Goal: Entertainment & Leisure: Browse casually

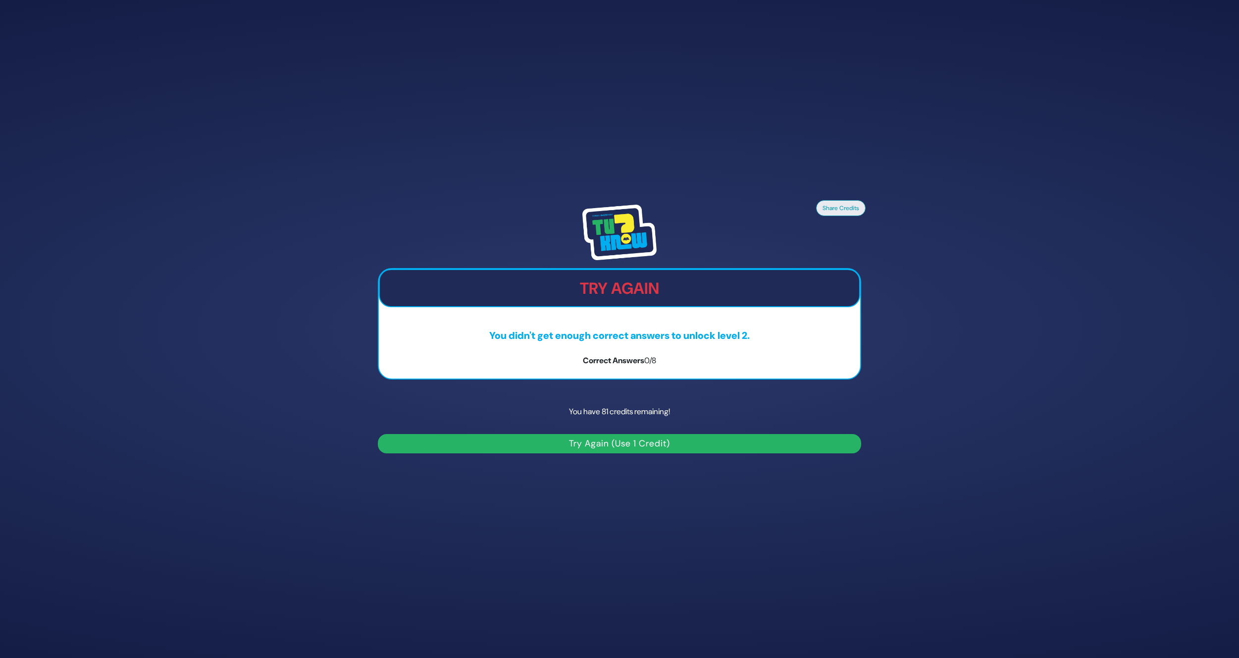
click at [658, 443] on button "Try Again (Use 1 Credit)" at bounding box center [619, 443] width 483 height 19
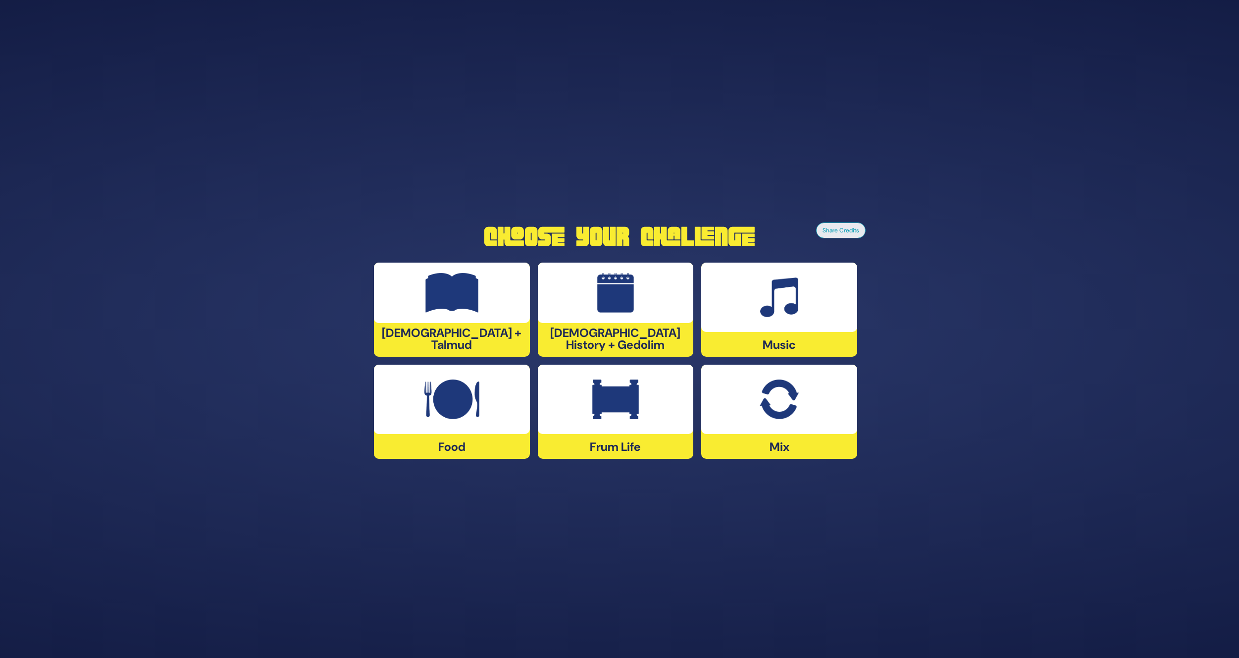
click at [445, 412] on img at bounding box center [451, 399] width 55 height 40
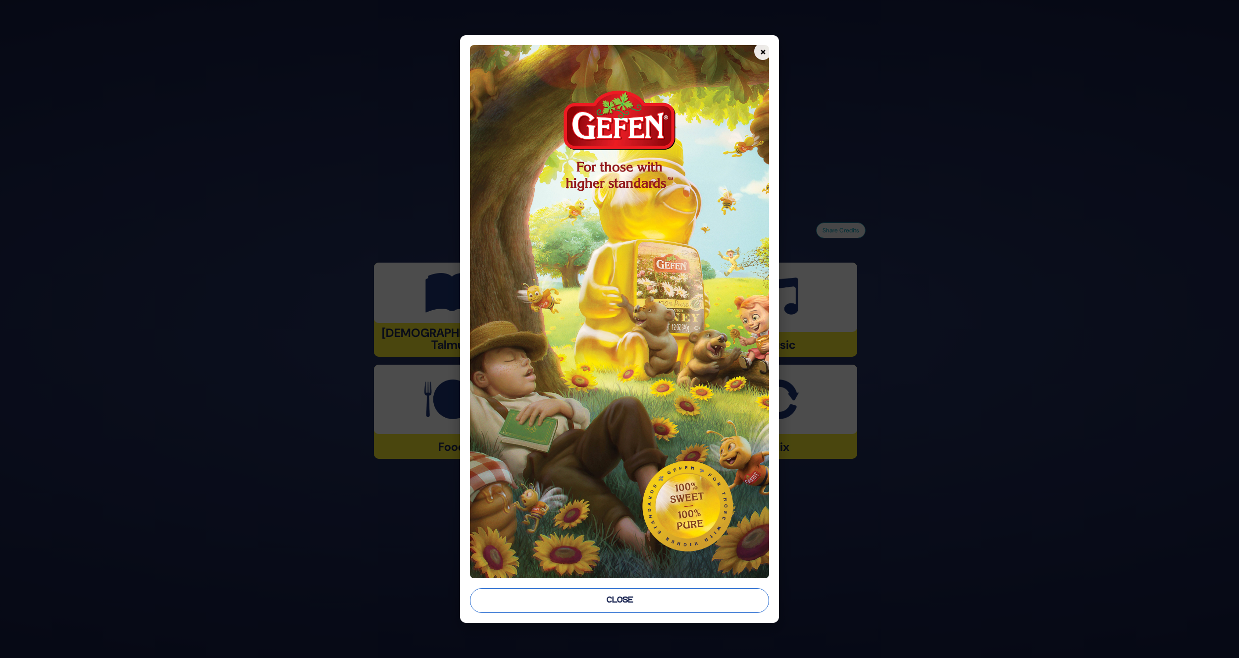
click at [634, 598] on button "Close" at bounding box center [620, 600] width 300 height 25
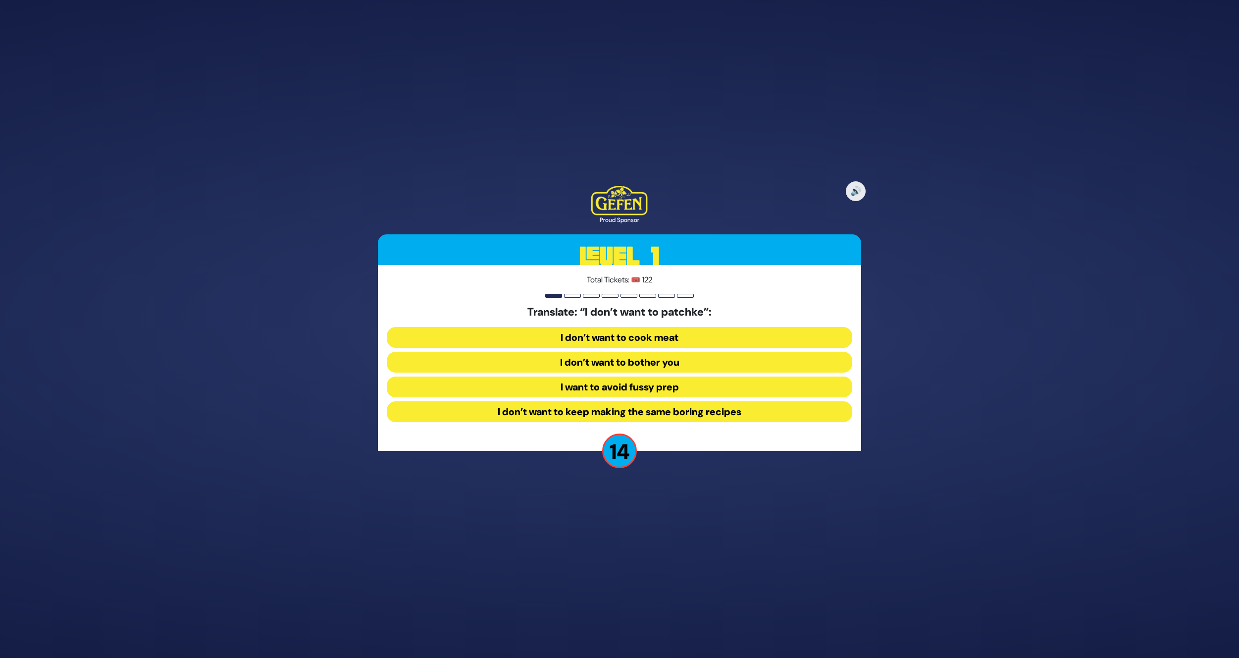
click at [663, 385] on button "I want to avoid fussy prep" at bounding box center [620, 386] width 466 height 21
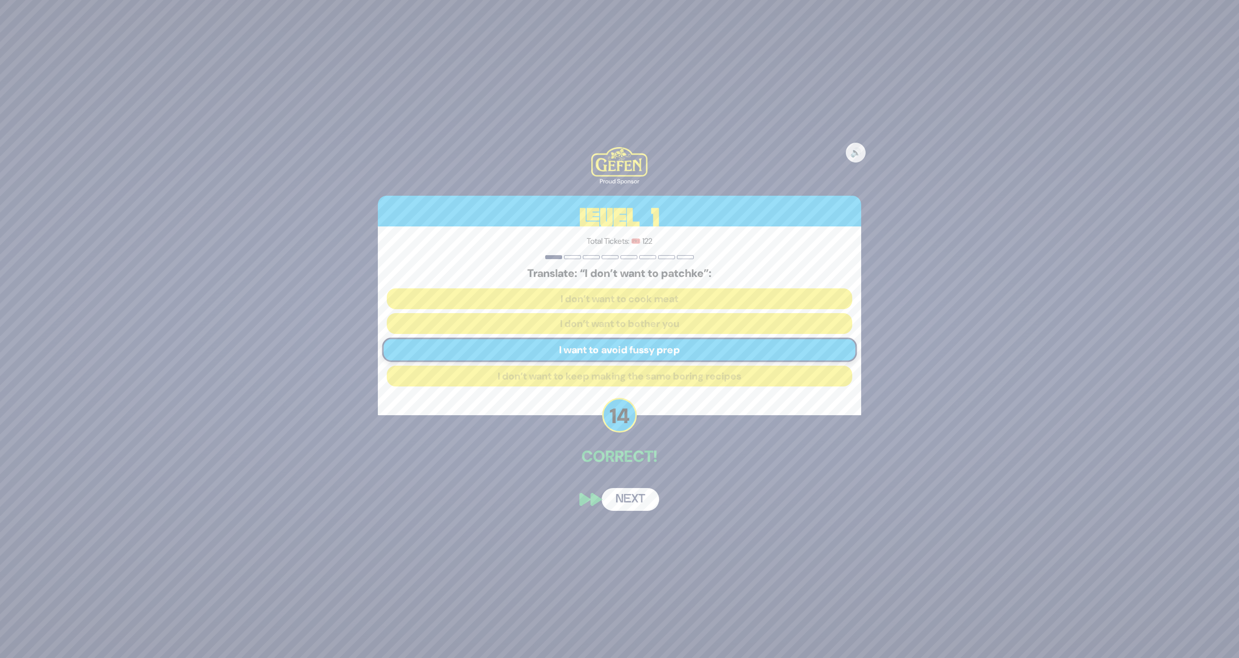
click at [642, 491] on button "Next" at bounding box center [630, 499] width 57 height 23
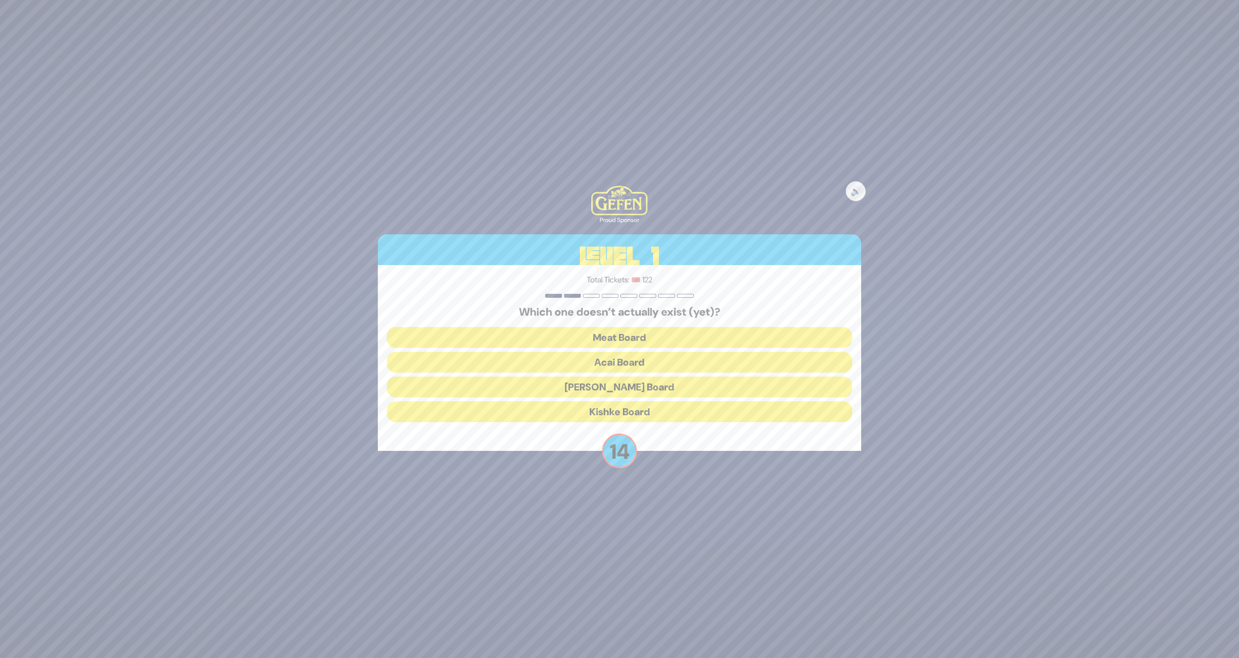
click at [655, 410] on button "Kishke Board" at bounding box center [620, 411] width 466 height 21
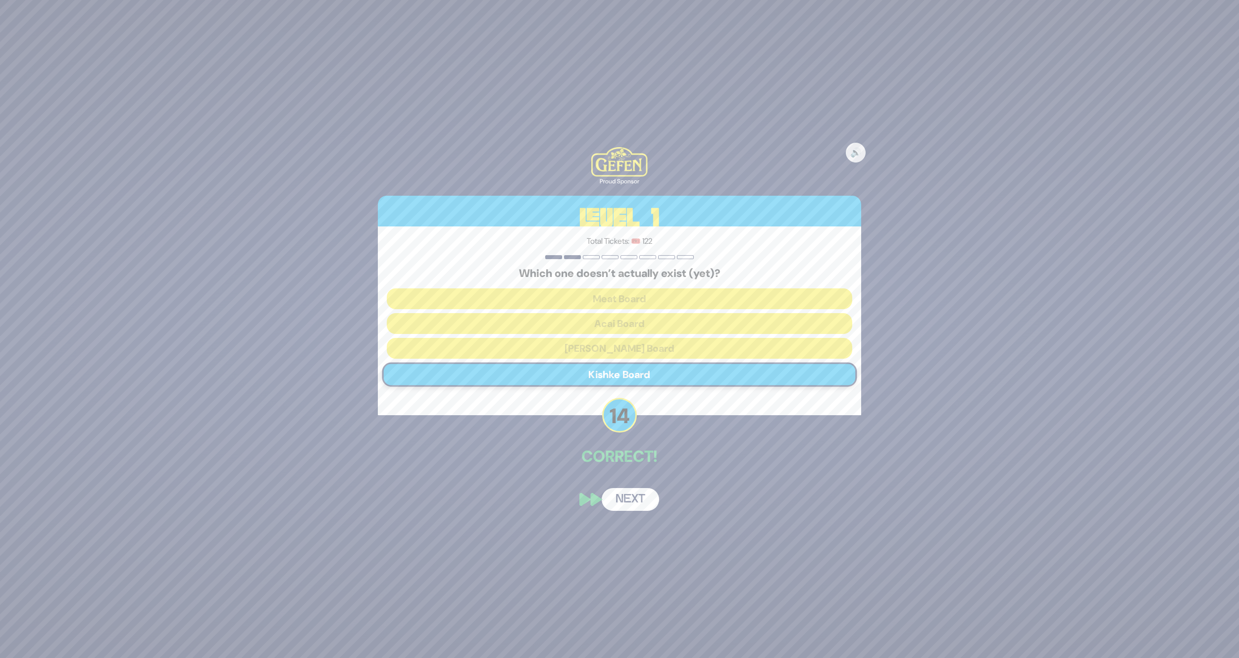
click at [636, 498] on button "Next" at bounding box center [630, 499] width 57 height 23
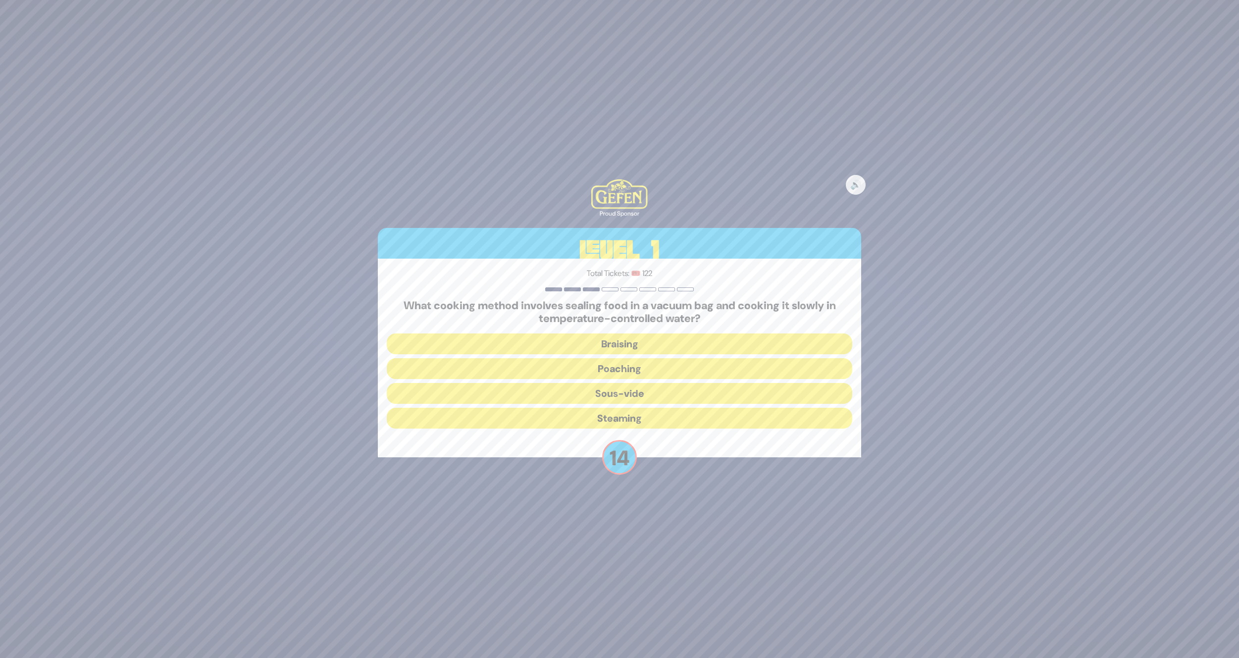
click at [656, 395] on button "Sous-vide" at bounding box center [620, 393] width 466 height 21
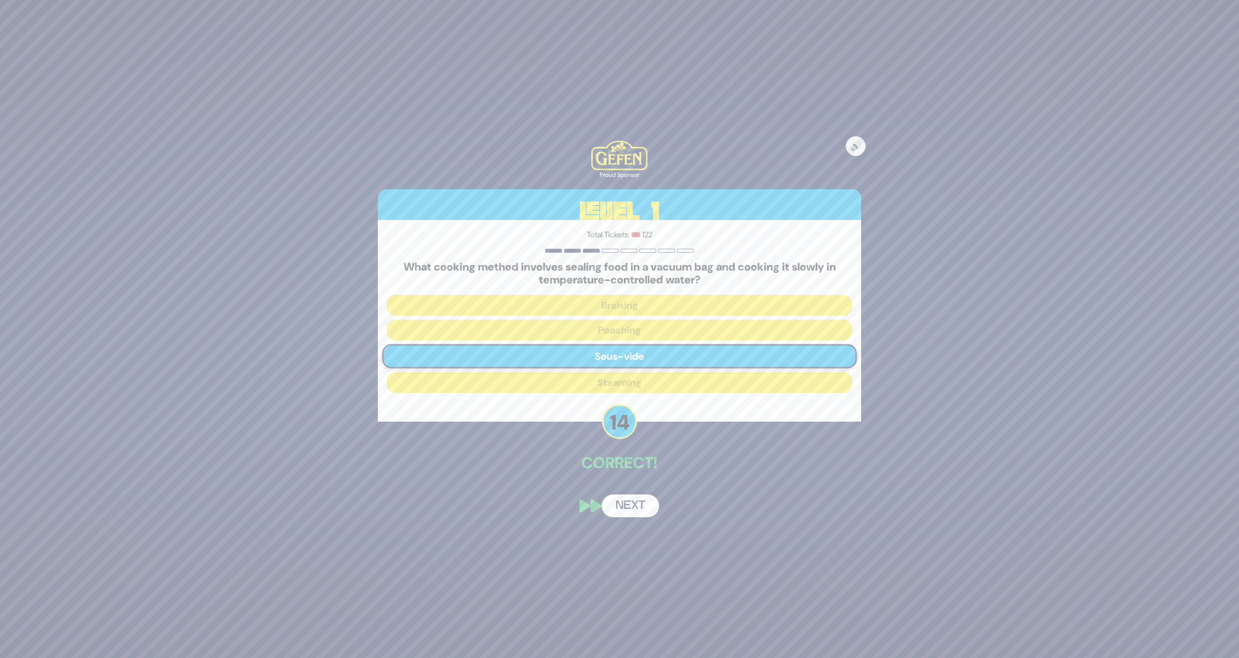
click at [632, 507] on button "Next" at bounding box center [630, 505] width 57 height 23
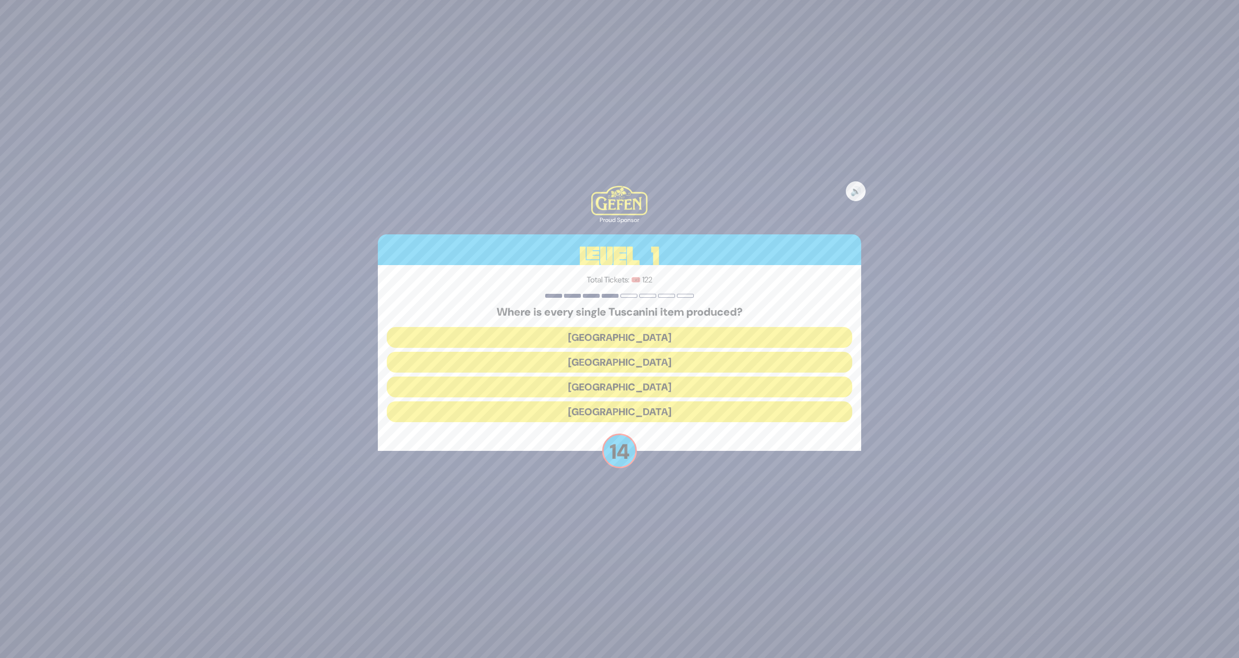
click at [656, 362] on button "[GEOGRAPHIC_DATA]" at bounding box center [620, 362] width 466 height 21
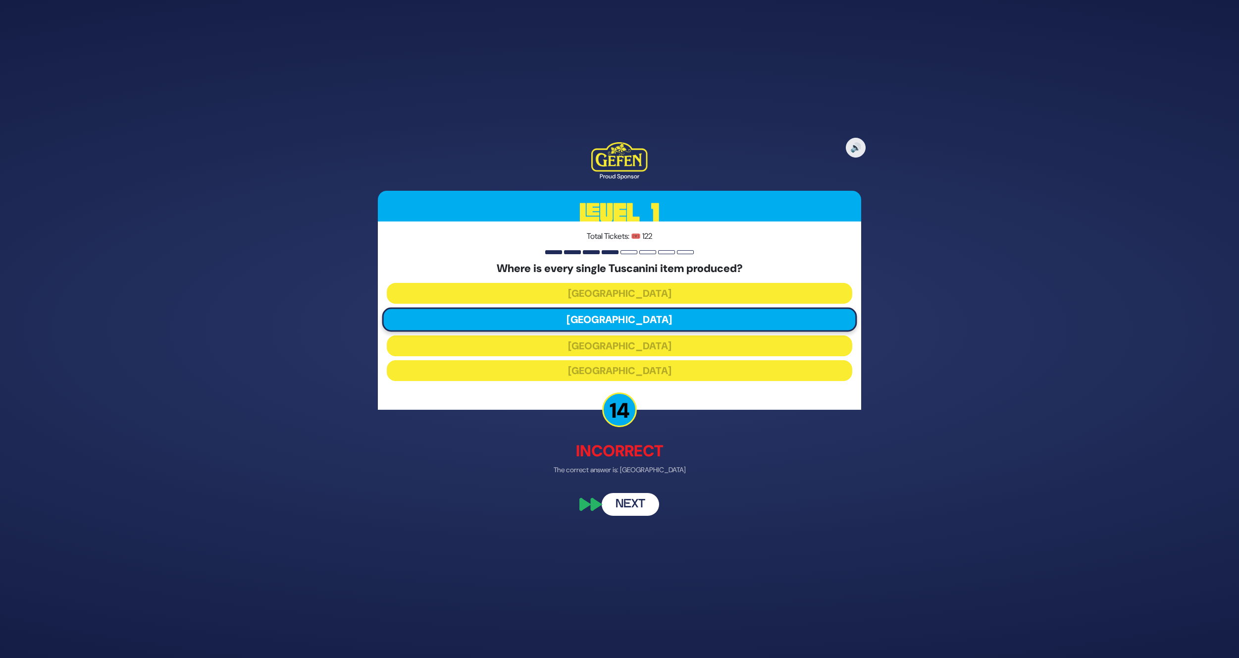
click at [635, 508] on button "Next" at bounding box center [630, 504] width 57 height 23
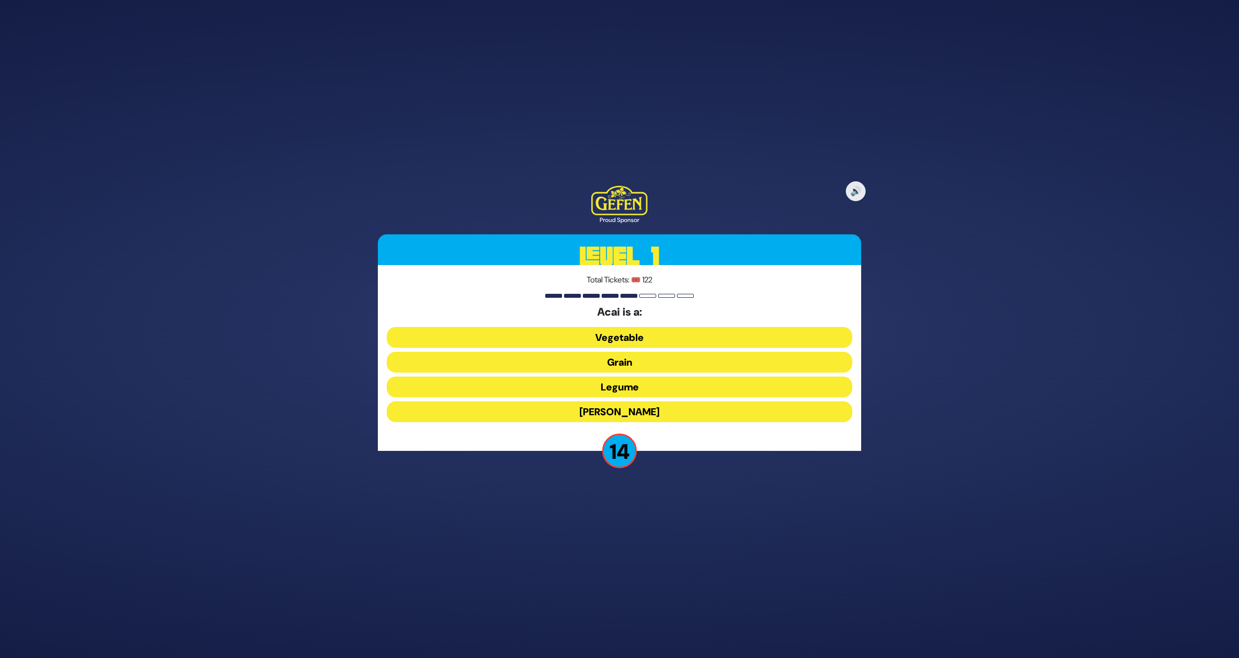
click at [668, 355] on button "Grain" at bounding box center [620, 362] width 466 height 21
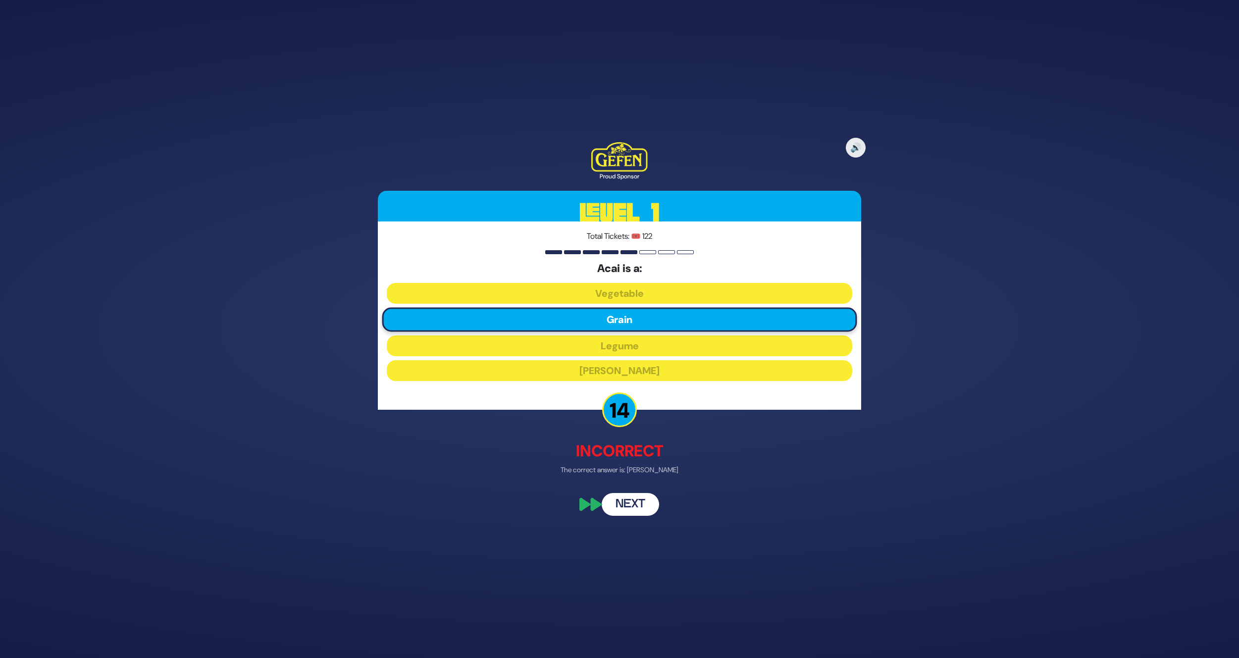
click at [638, 494] on button "Next" at bounding box center [630, 504] width 57 height 23
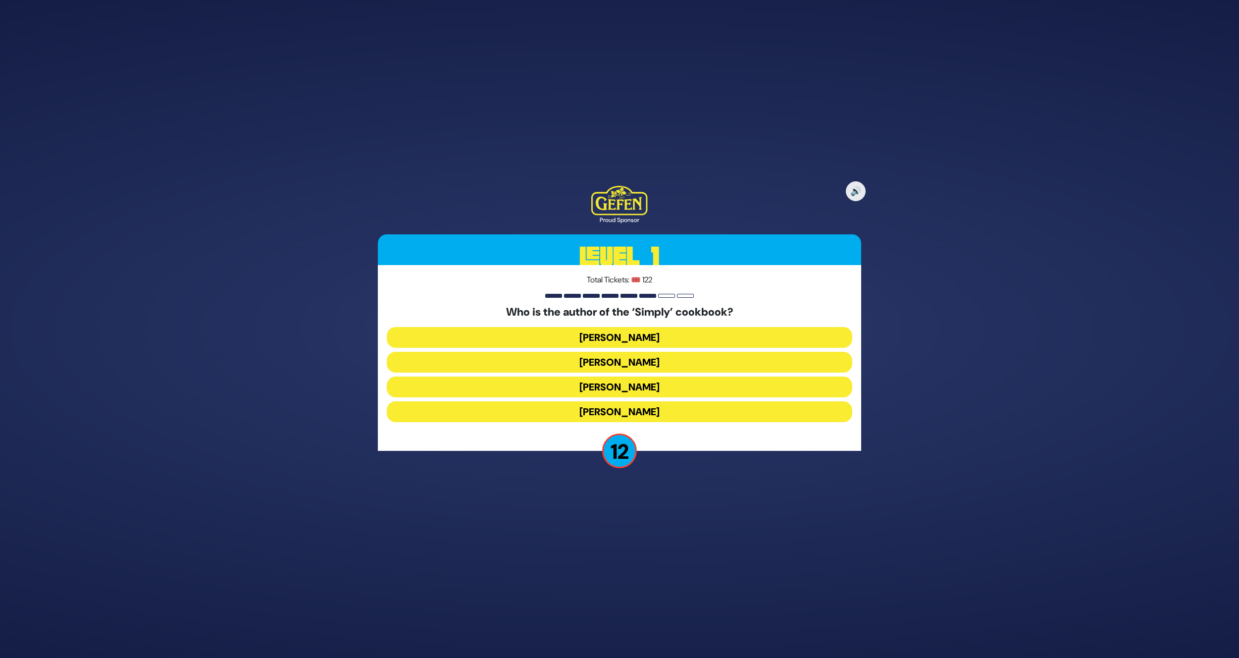
click at [657, 359] on button "[PERSON_NAME]" at bounding box center [620, 362] width 466 height 21
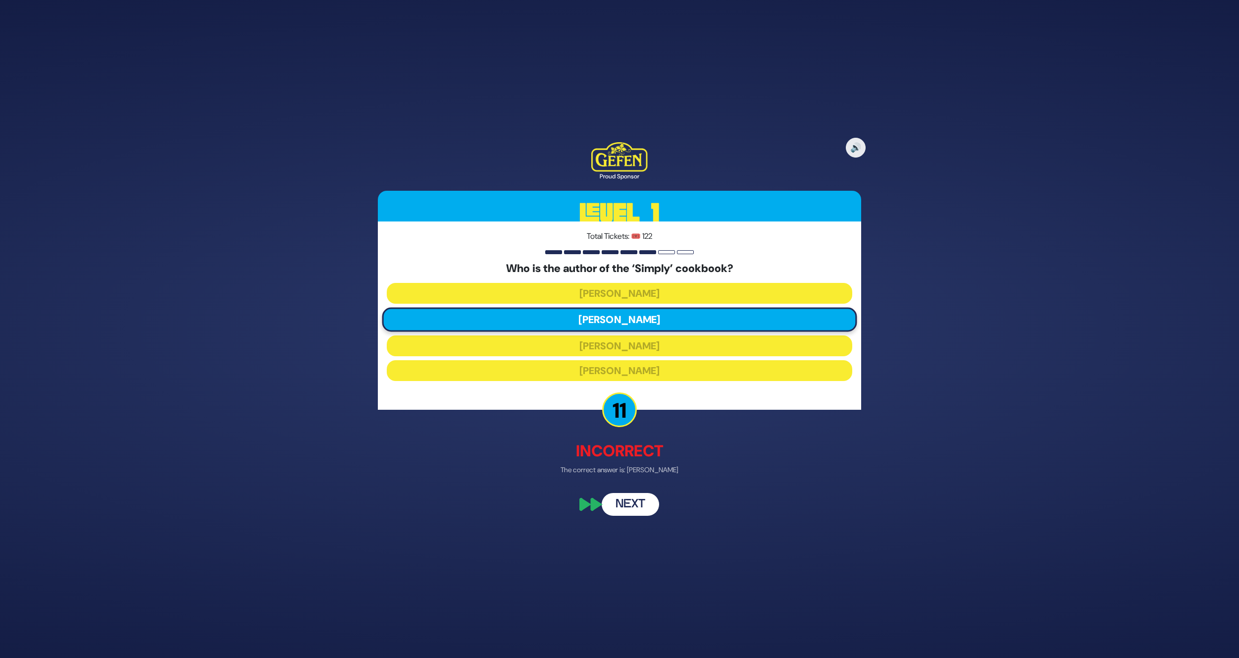
click at [638, 508] on button "Next" at bounding box center [630, 504] width 57 height 23
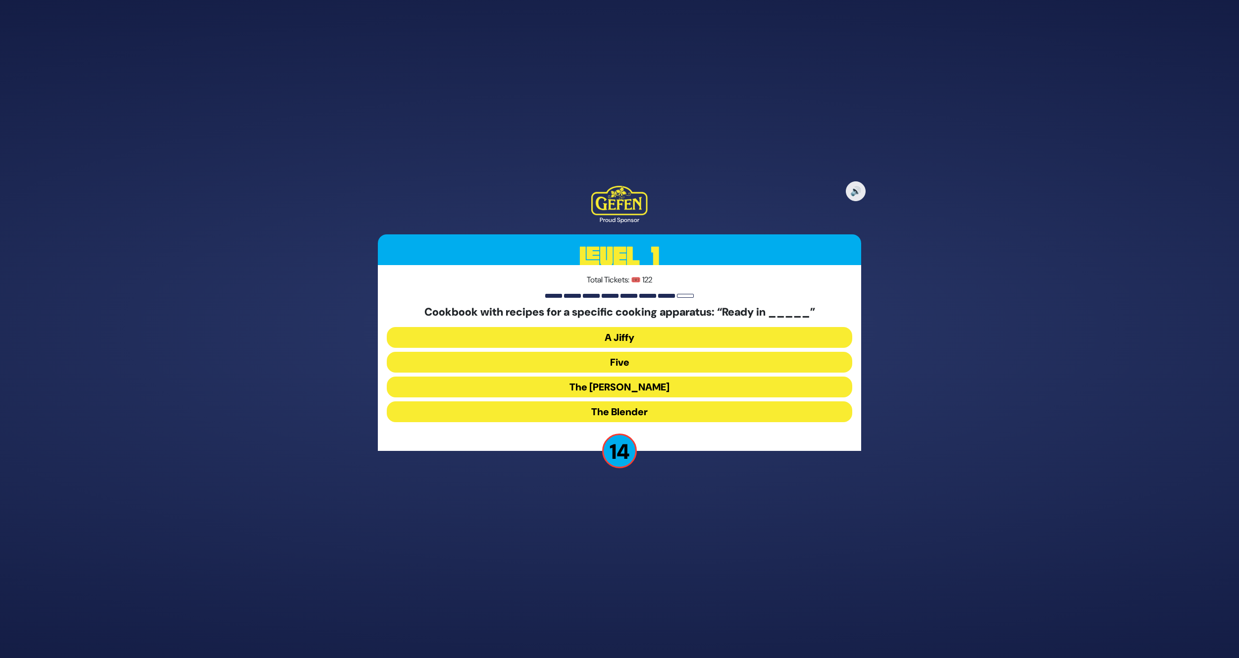
click at [646, 382] on button "The [PERSON_NAME]" at bounding box center [620, 386] width 466 height 21
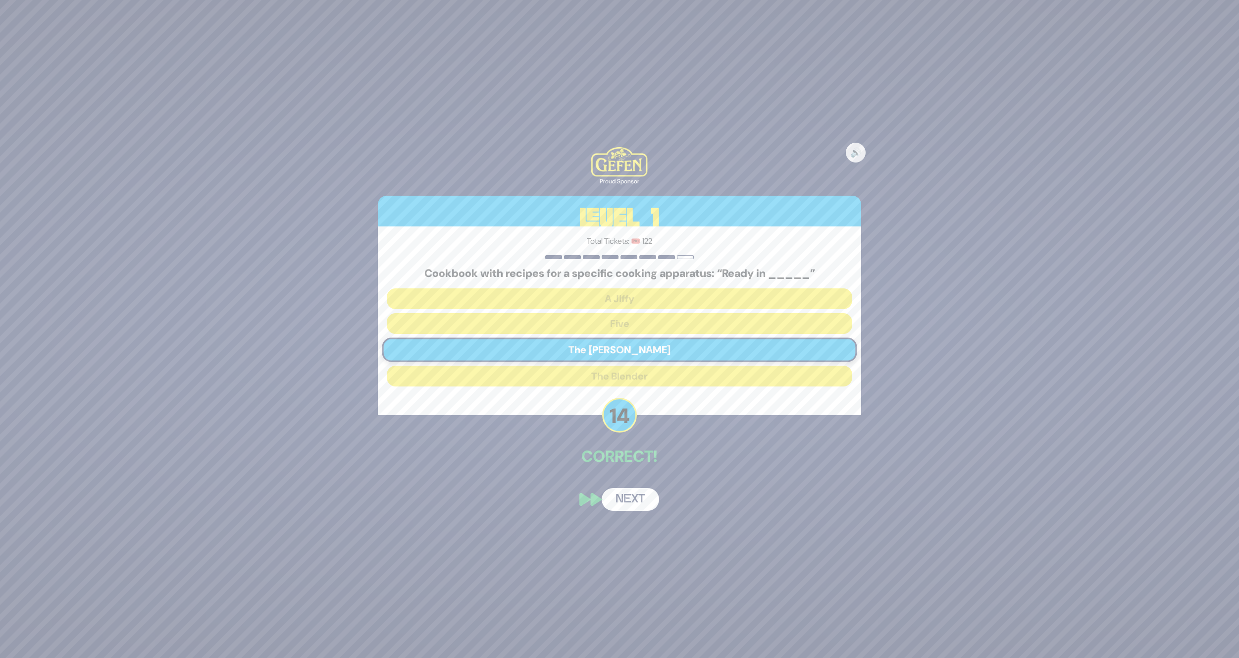
click at [639, 493] on button "Next" at bounding box center [630, 499] width 57 height 23
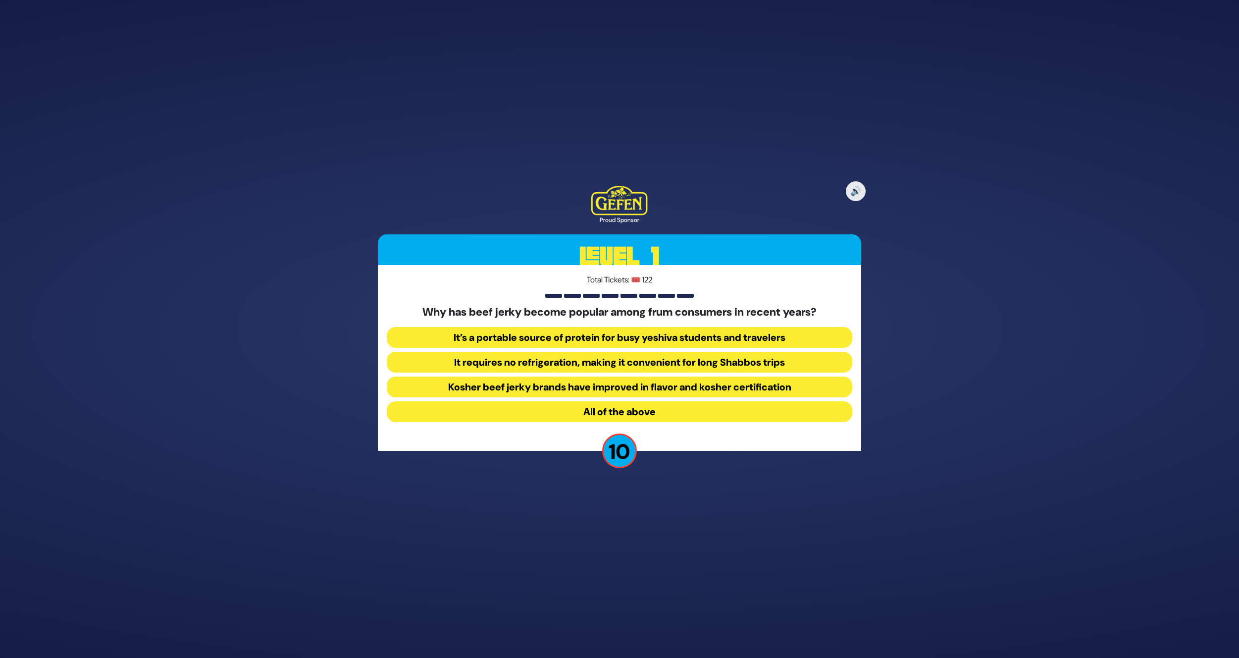
click at [654, 411] on button "All of the above" at bounding box center [620, 411] width 466 height 21
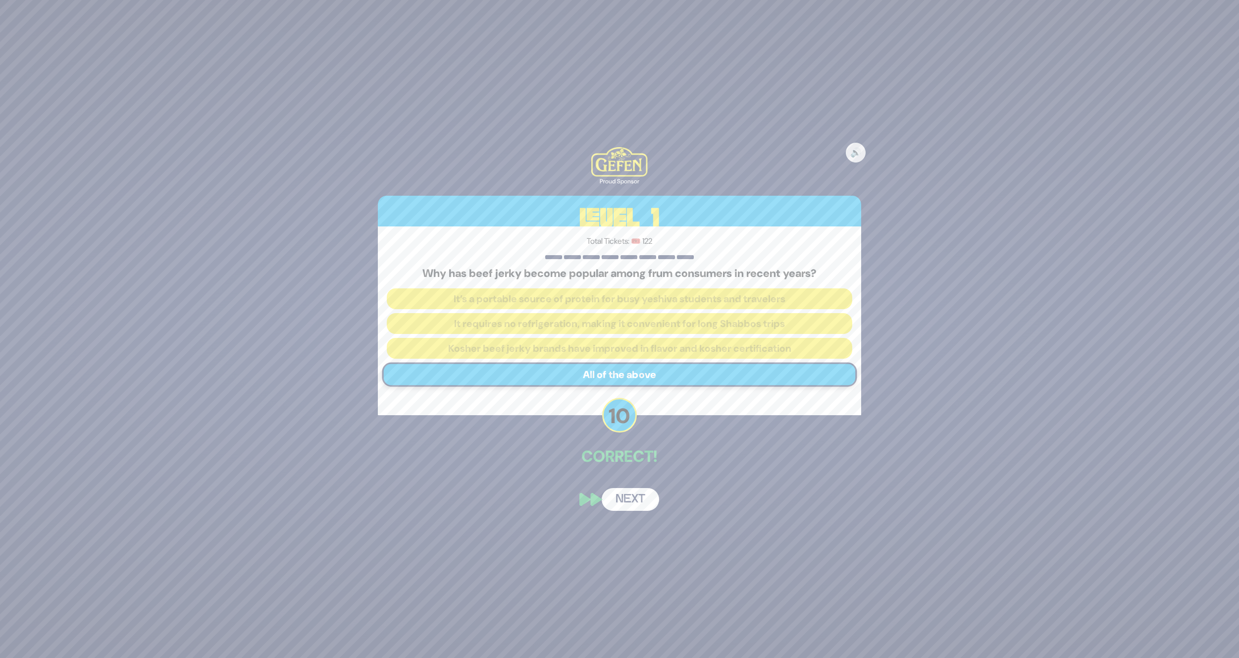
click at [625, 494] on button "Next" at bounding box center [630, 499] width 57 height 23
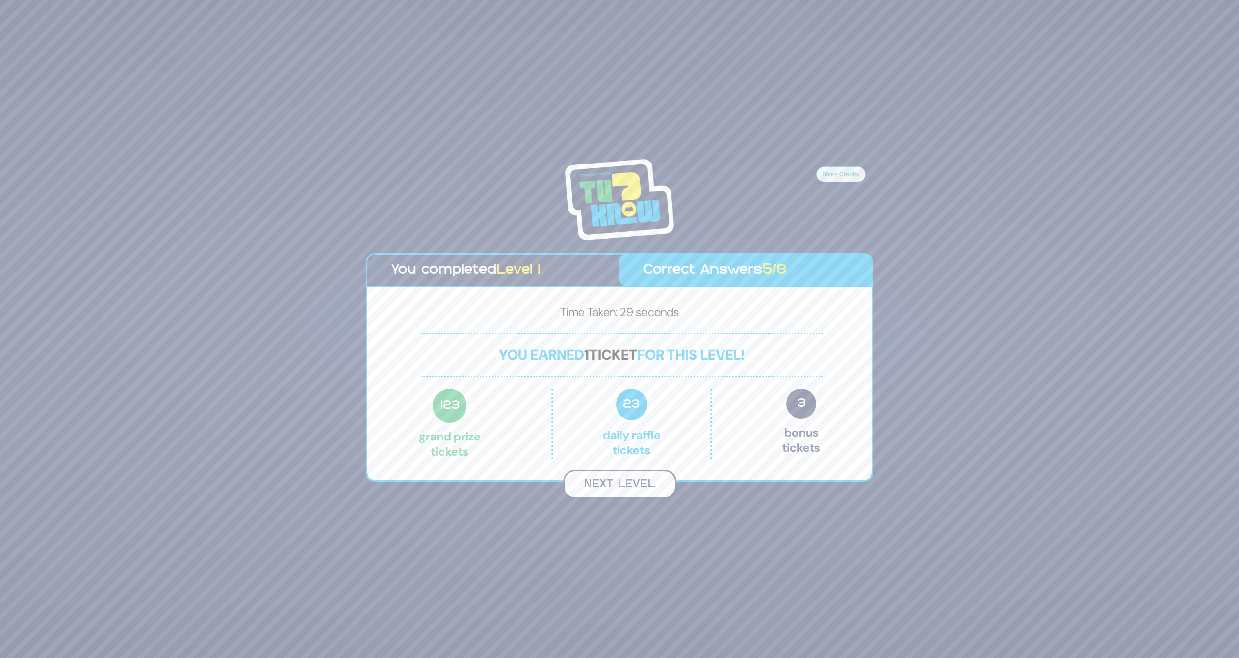
click at [644, 484] on button "Next Level" at bounding box center [619, 484] width 113 height 29
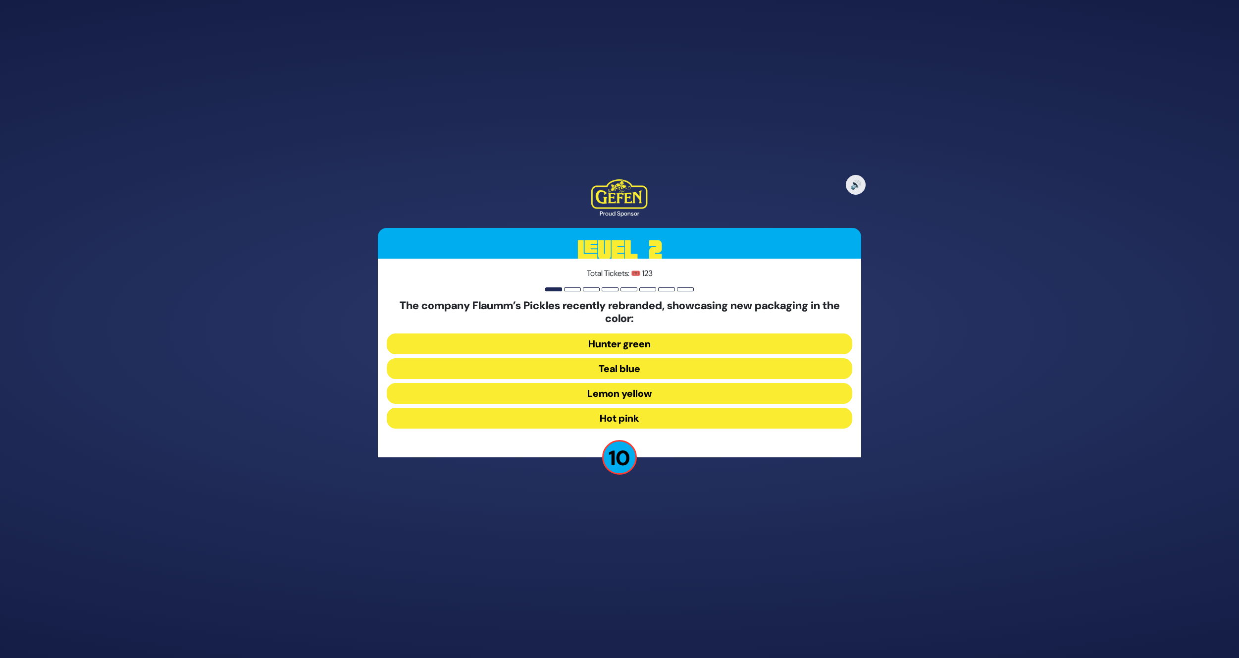
click at [680, 478] on div "🔊 Proud Sponsor Level 2 Total Tickets: 🎟️ 123 The company Flaumm’s Pickles rece…" at bounding box center [619, 328] width 507 height 323
